Goal: Complete application form

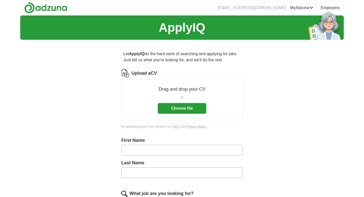
click at [188, 111] on button "Choose file" at bounding box center [182, 108] width 49 height 11
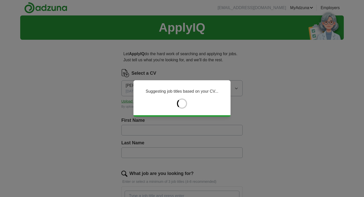
type input "*****"
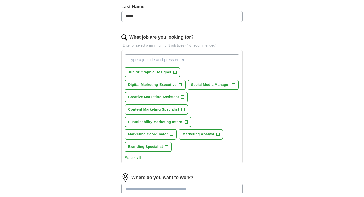
scroll to position [137, 0]
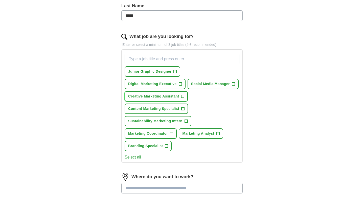
click at [183, 98] on span "+" at bounding box center [182, 96] width 3 height 4
click at [232, 86] on span "+" at bounding box center [233, 84] width 3 height 4
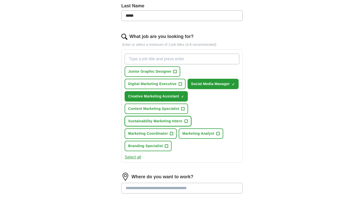
click at [186, 123] on span "+" at bounding box center [185, 121] width 3 height 4
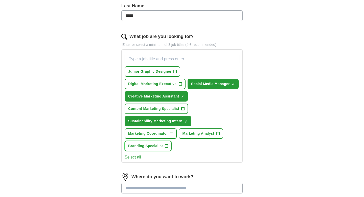
click at [168, 151] on button "Branding Specialist +" at bounding box center [148, 146] width 47 height 10
click at [156, 59] on input "What job are you looking for?" at bounding box center [182, 59] width 115 height 11
type input "creative consul"
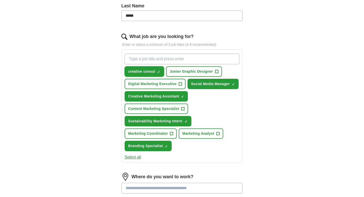
click at [0, 0] on span "×" at bounding box center [0, 0] width 0 height 0
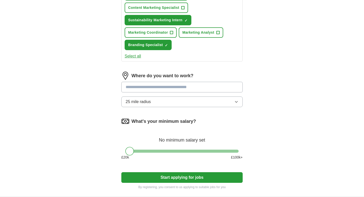
scroll to position [238, 0]
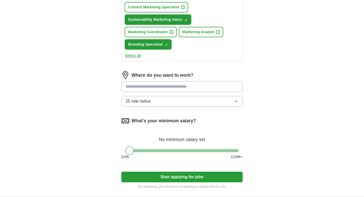
click at [161, 92] on input at bounding box center [181, 86] width 121 height 11
type input "******"
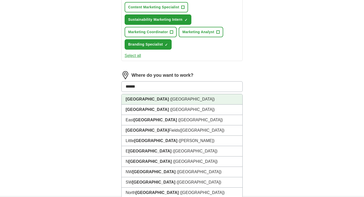
click at [156, 104] on li "[GEOGRAPHIC_DATA] ([GEOGRAPHIC_DATA])" at bounding box center [182, 99] width 121 height 10
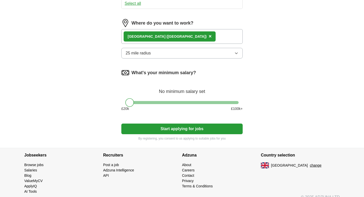
scroll to position [291, 0]
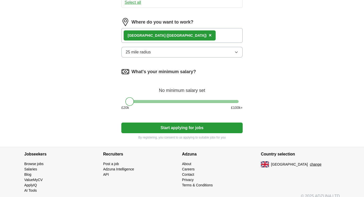
click at [182, 133] on button "Start applying for jobs" at bounding box center [181, 127] width 121 height 11
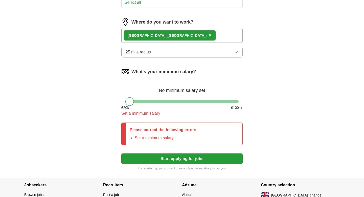
click at [130, 106] on div at bounding box center [129, 101] width 9 height 9
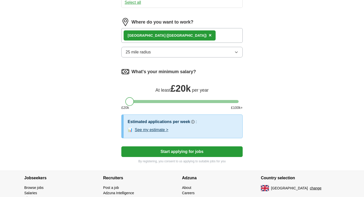
click at [130, 106] on div at bounding box center [129, 101] width 9 height 9
click at [168, 157] on button "Start applying for jobs" at bounding box center [181, 151] width 121 height 11
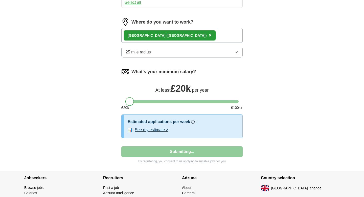
select select "**"
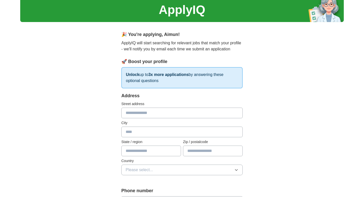
scroll to position [0, 0]
